Goal: Task Accomplishment & Management: Manage account settings

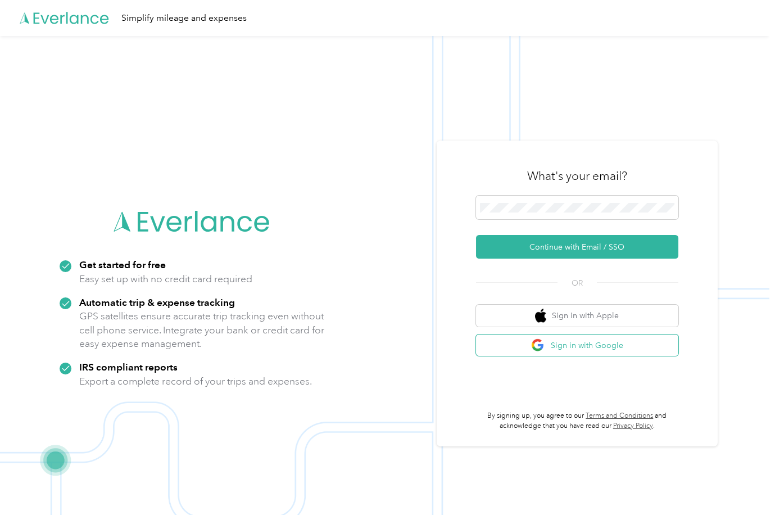
click at [587, 342] on button "Sign in with Google" at bounding box center [577, 346] width 202 height 22
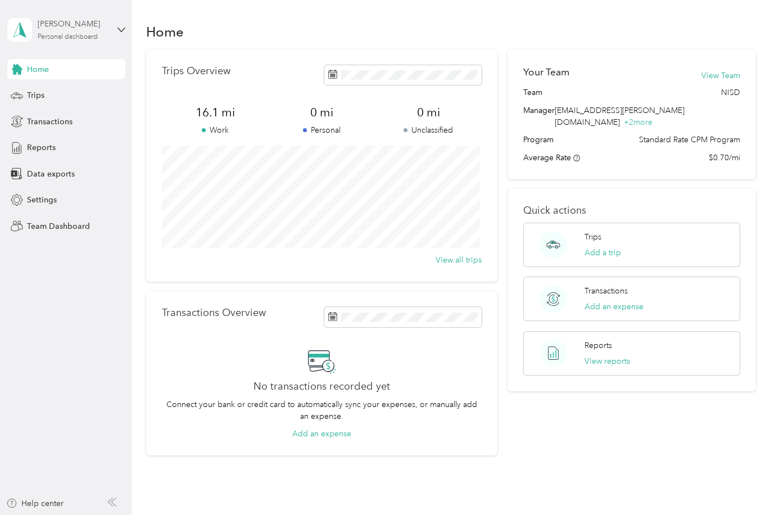
click at [79, 39] on div "Personal dashboard" at bounding box center [68, 37] width 60 height 7
click at [50, 93] on div "Team dashboard" at bounding box center [125, 91] width 221 height 20
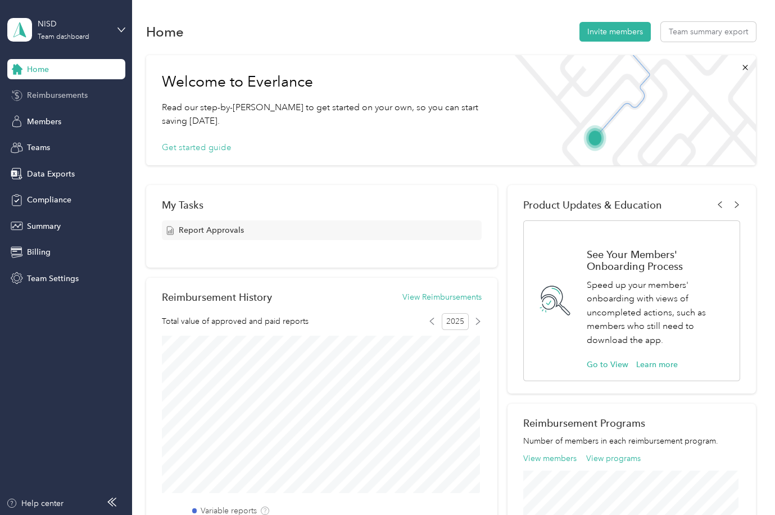
click at [49, 98] on span "Reimbursements" at bounding box center [57, 95] width 61 height 12
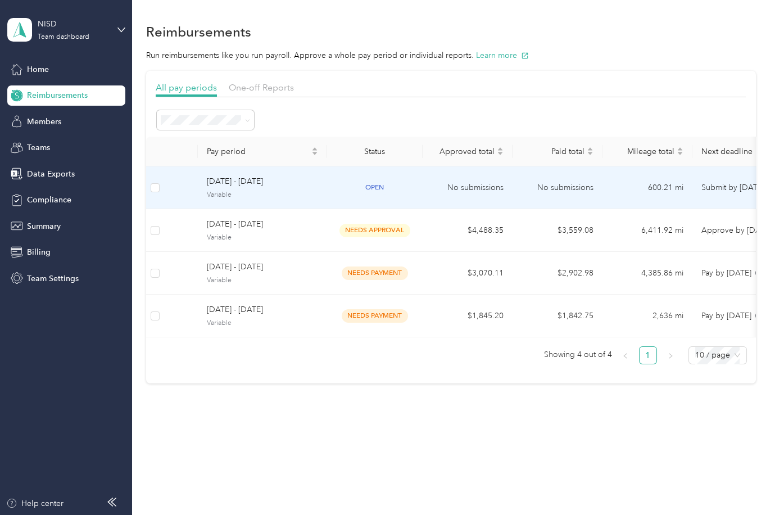
click at [271, 184] on span "[DATE] - [DATE]" at bounding box center [262, 181] width 111 height 12
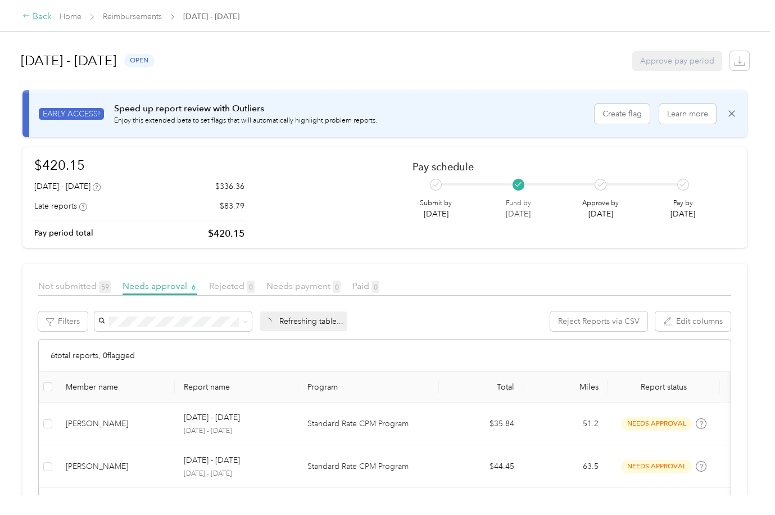
click at [45, 19] on div "Back" at bounding box center [36, 16] width 29 height 13
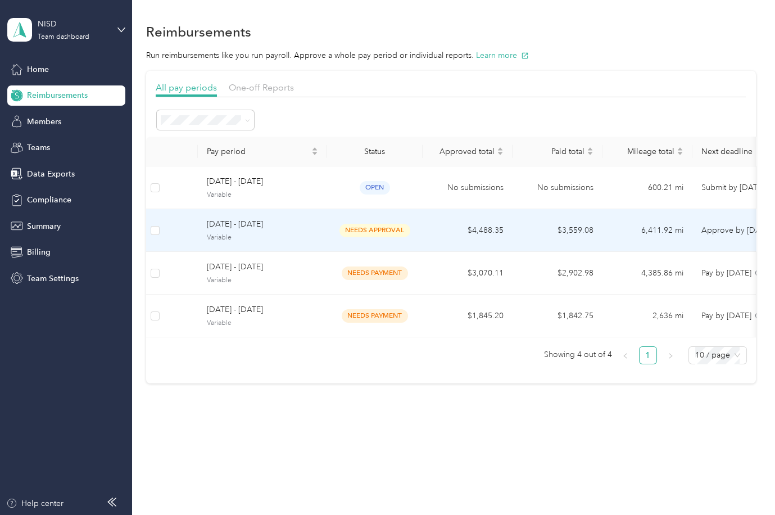
click at [362, 231] on span "needs approval" at bounding box center [375, 230] width 71 height 13
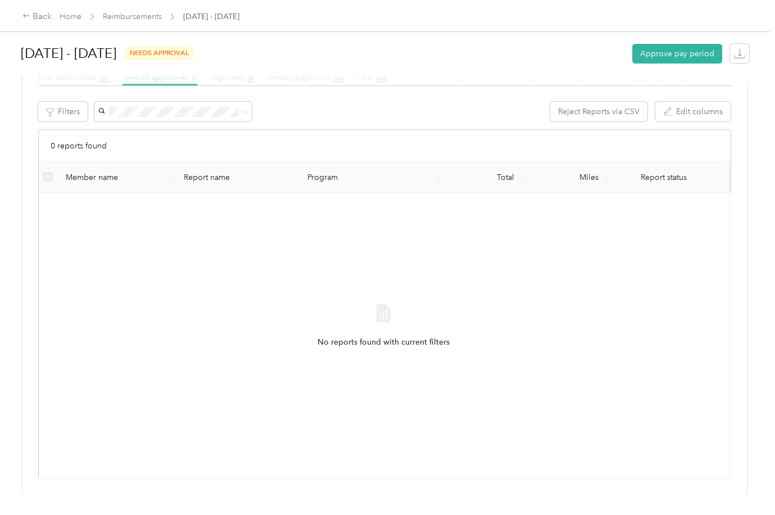
scroll to position [56, 0]
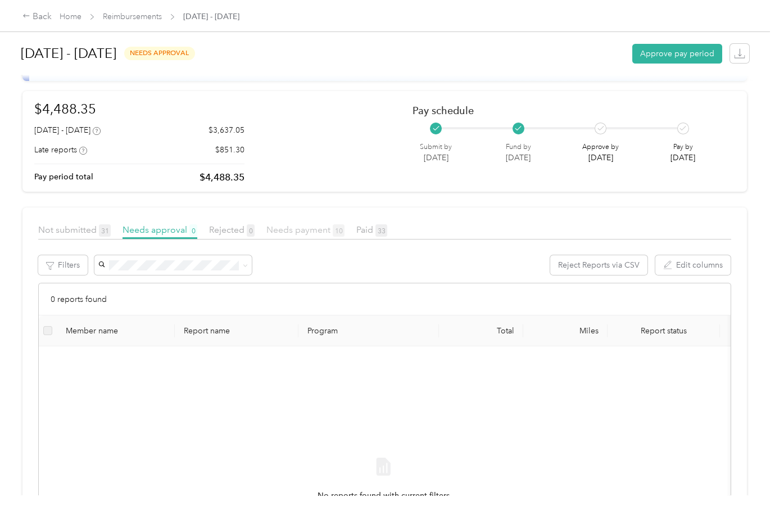
click at [296, 226] on span "Needs payment 10" at bounding box center [306, 229] width 78 height 11
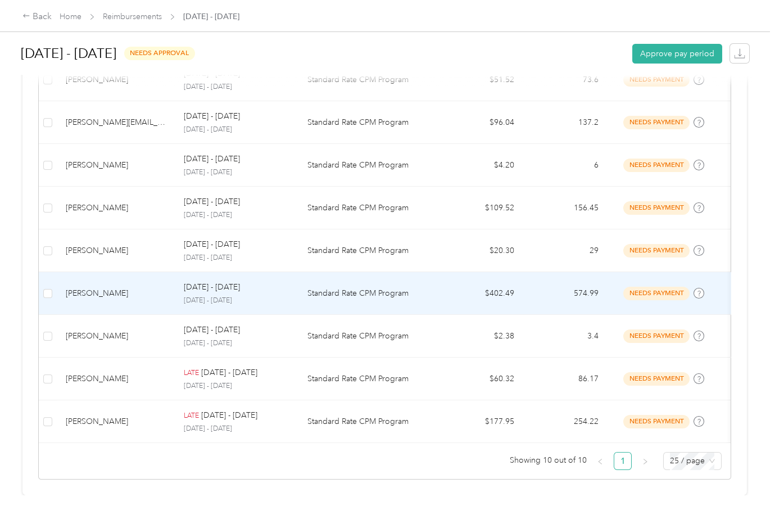
scroll to position [402, 0]
